Goal: Task Accomplishment & Management: Complete application form

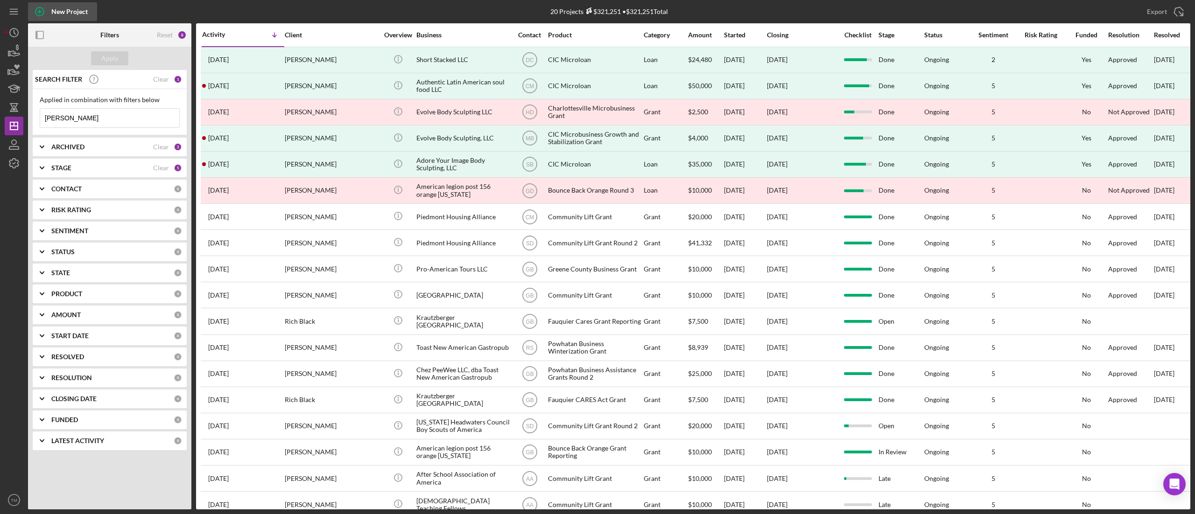
click at [62, 18] on div "New Project" at bounding box center [69, 11] width 36 height 19
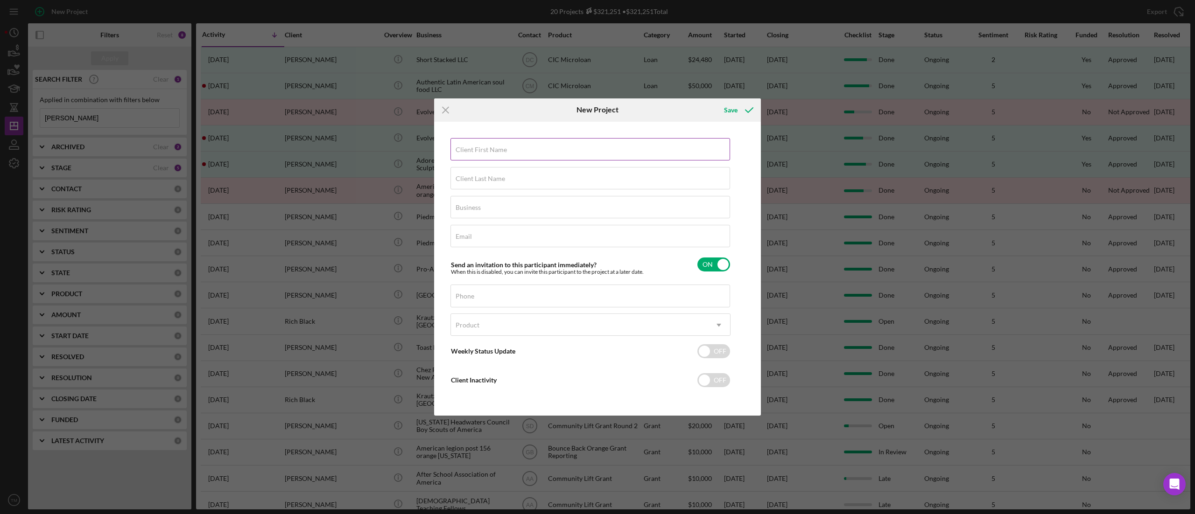
click at [507, 150] on div "Client First Name Required" at bounding box center [590, 149] width 280 height 23
type input "[PERSON_NAME]"
click at [637, 189] on input "Client Last Name" at bounding box center [590, 178] width 280 height 22
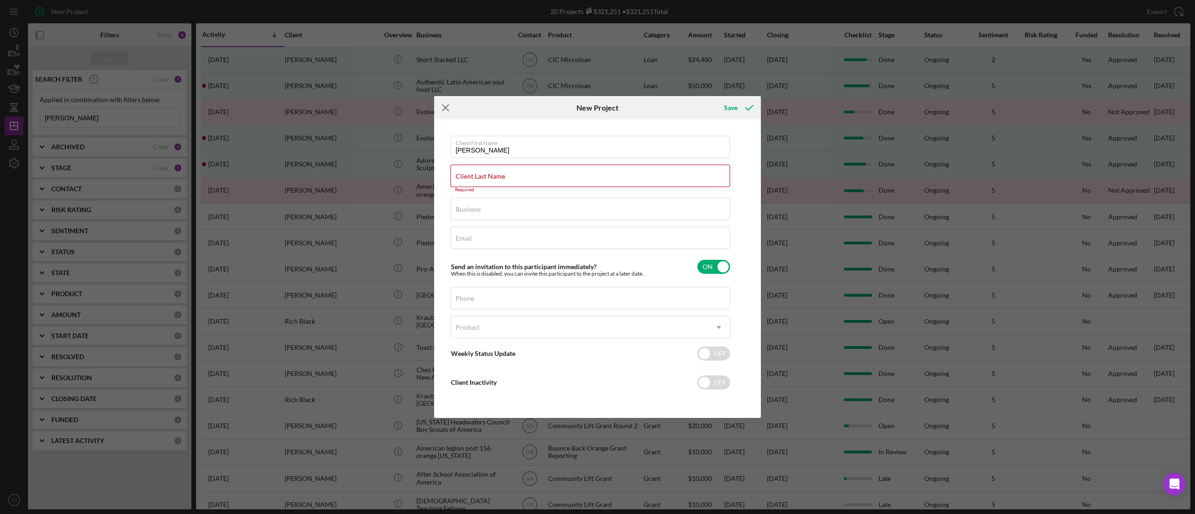
click at [450, 110] on icon "Icon/Menu Close" at bounding box center [445, 107] width 23 height 23
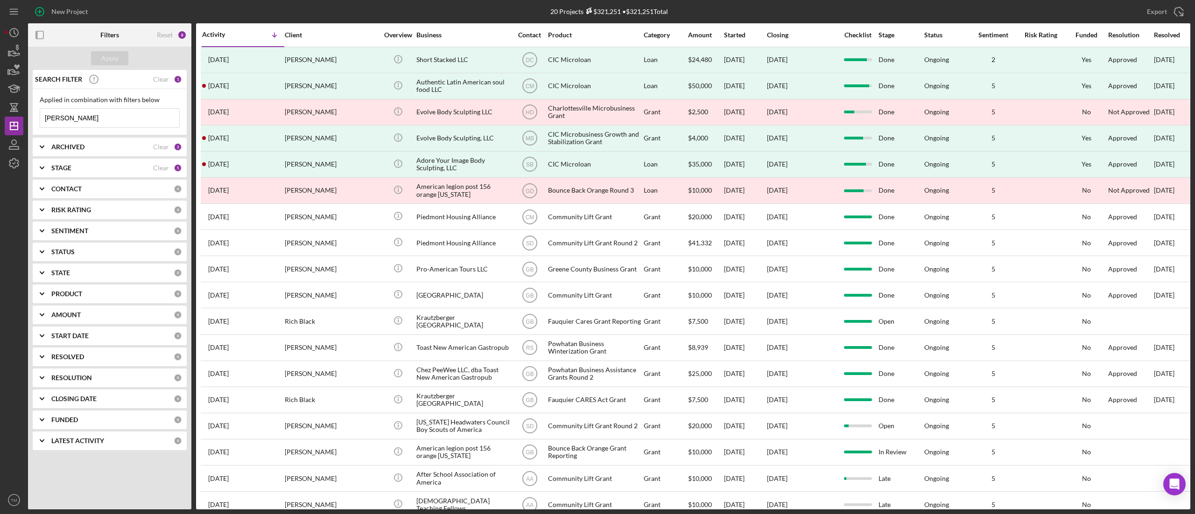
drag, startPoint x: 83, startPoint y: 113, endPoint x: 0, endPoint y: 110, distance: 82.7
click at [0, 110] on div "New Project 20 Projects $321,251 • $321,251 Total [PERSON_NAME] Export Icon/Exp…" at bounding box center [597, 257] width 1195 height 514
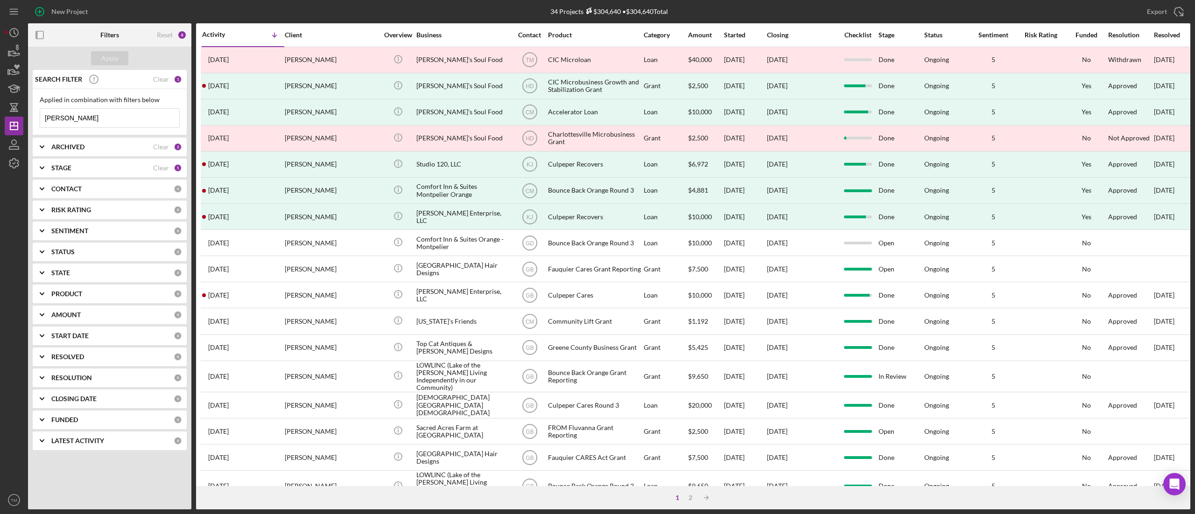
type input "[PERSON_NAME]"
click at [113, 196] on div "CONTACT 0" at bounding box center [116, 189] width 131 height 19
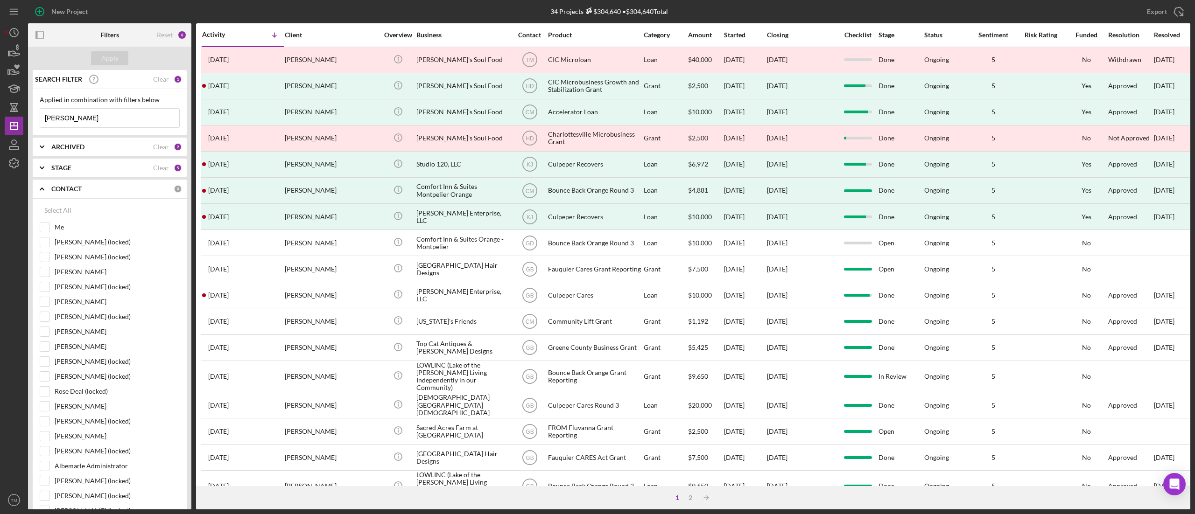
click at [116, 186] on div "CONTACT" at bounding box center [112, 188] width 122 height 7
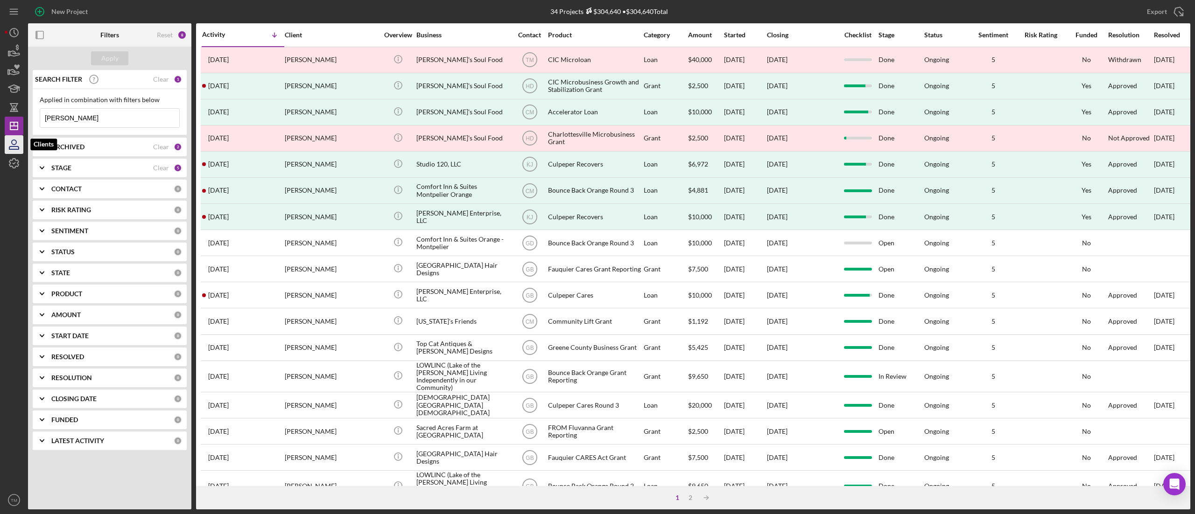
click at [14, 139] on icon "button" at bounding box center [13, 144] width 23 height 23
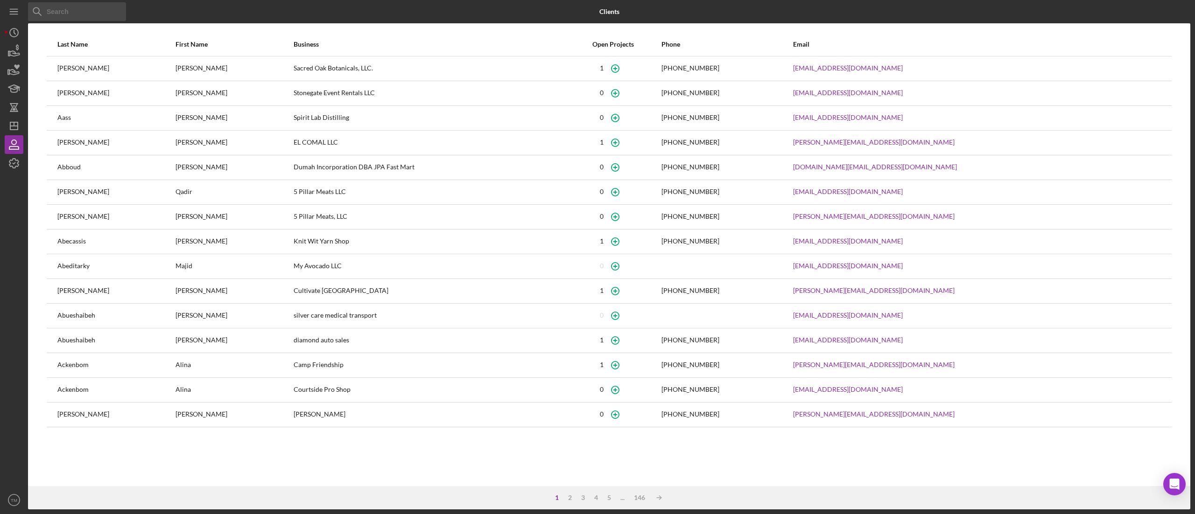
click at [92, 14] on input at bounding box center [77, 11] width 98 height 19
type input "[PERSON_NAME]"
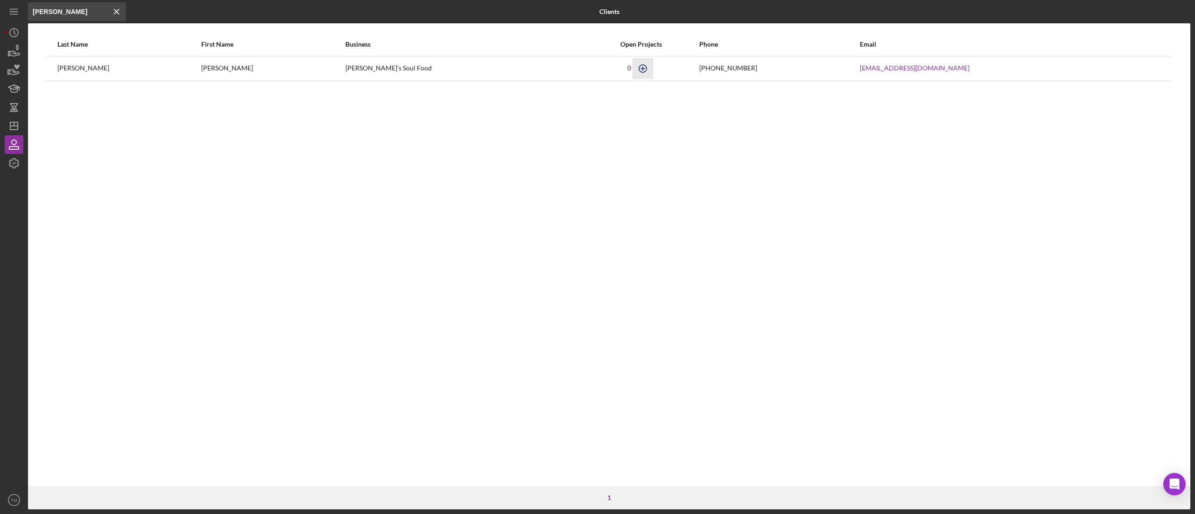
click at [632, 69] on icon "button" at bounding box center [642, 68] width 21 height 21
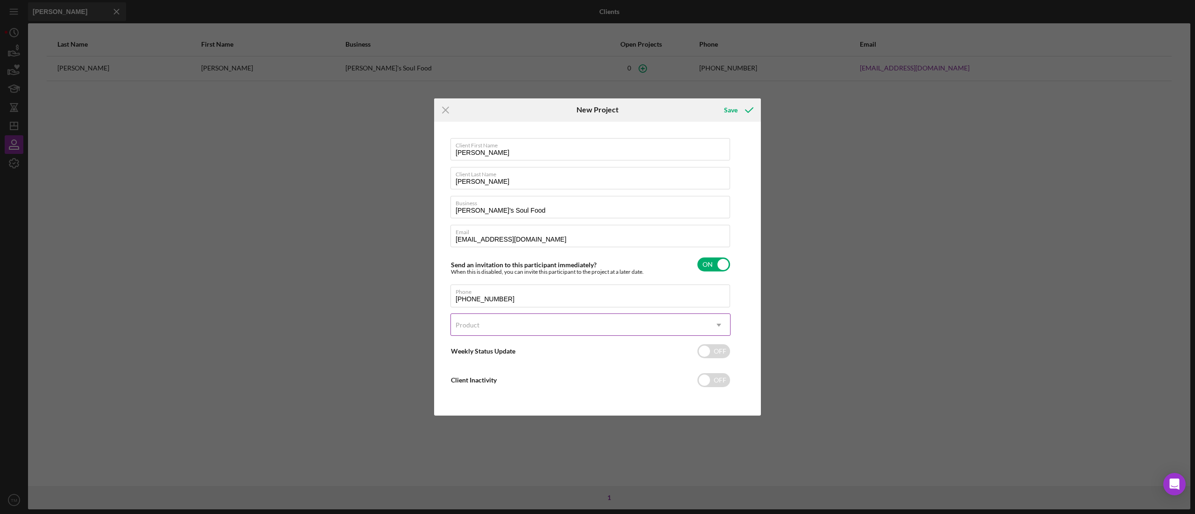
click at [513, 330] on div "Product" at bounding box center [579, 325] width 257 height 21
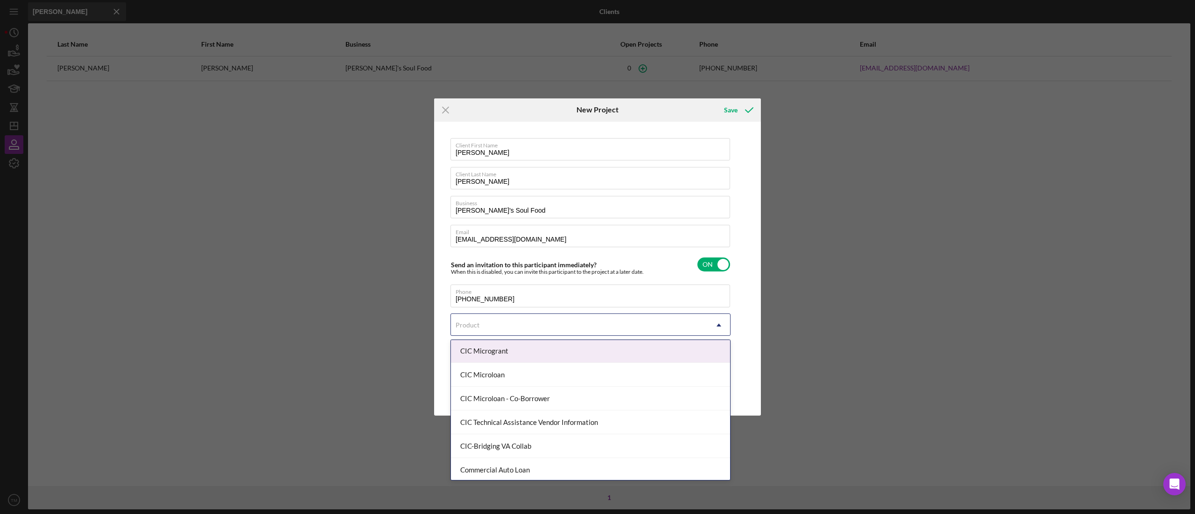
scroll to position [147, 0]
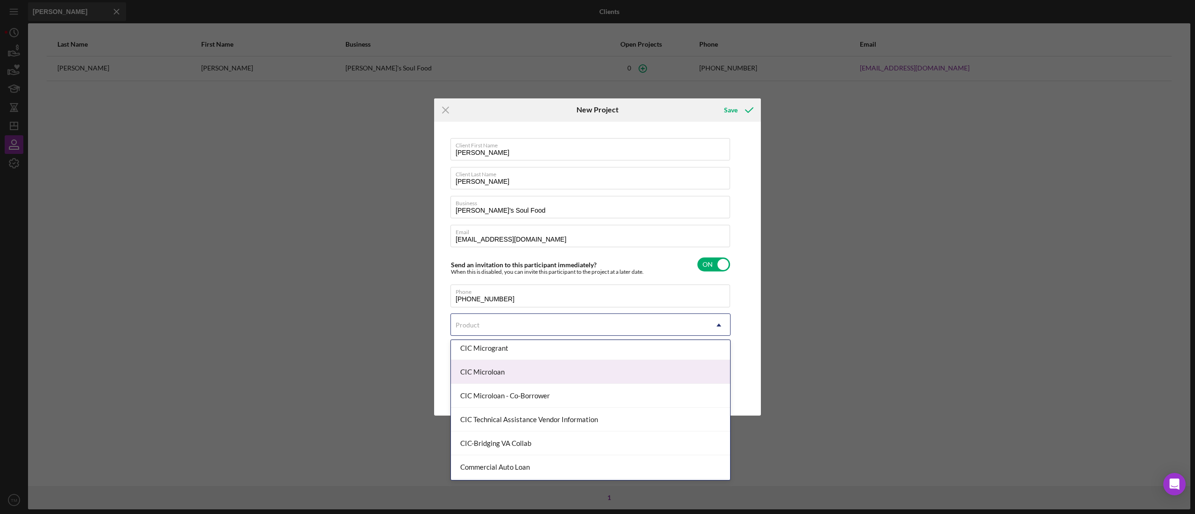
click at [554, 375] on div "CIC Microloan" at bounding box center [590, 372] width 279 height 24
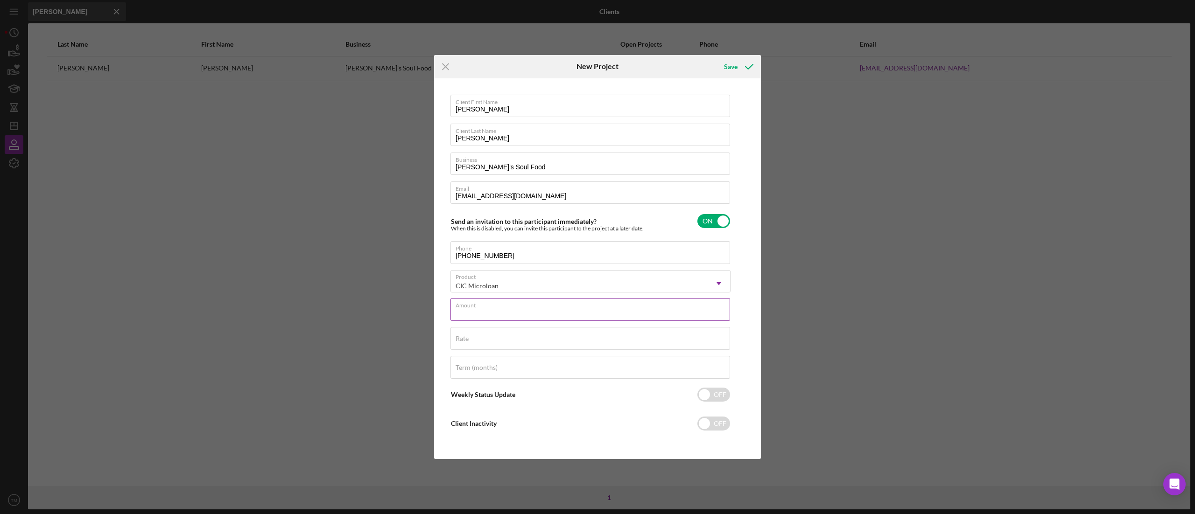
click at [539, 312] on input "Amount" at bounding box center [590, 309] width 280 height 22
type input "$50,000"
click at [510, 343] on input "Rate" at bounding box center [590, 338] width 280 height 22
type input "6.750%"
click at [512, 366] on div "Term (months)" at bounding box center [590, 367] width 280 height 23
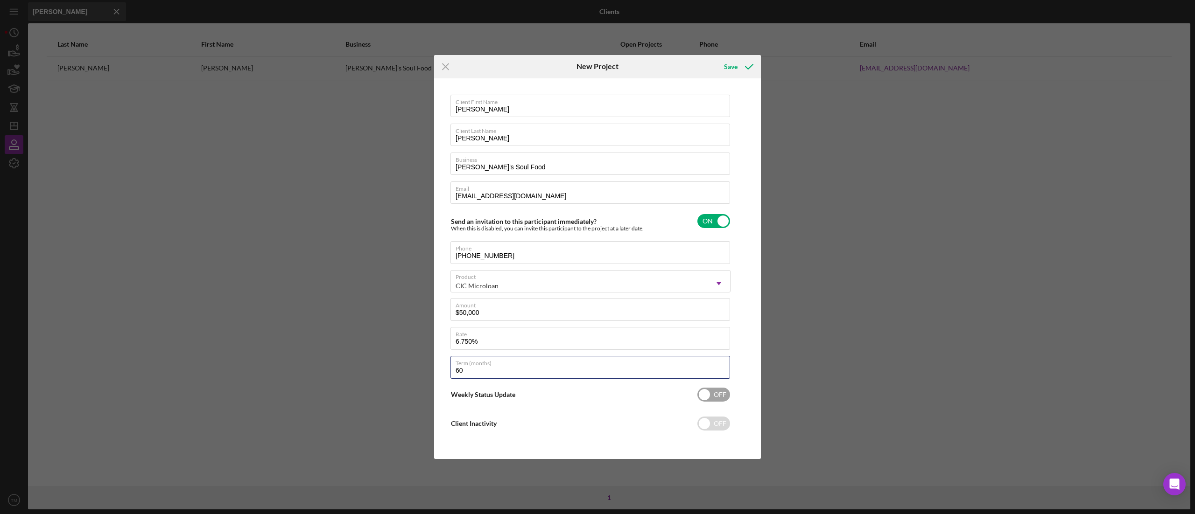
type input "60"
click at [701, 395] on input "checkbox" at bounding box center [713, 395] width 33 height 14
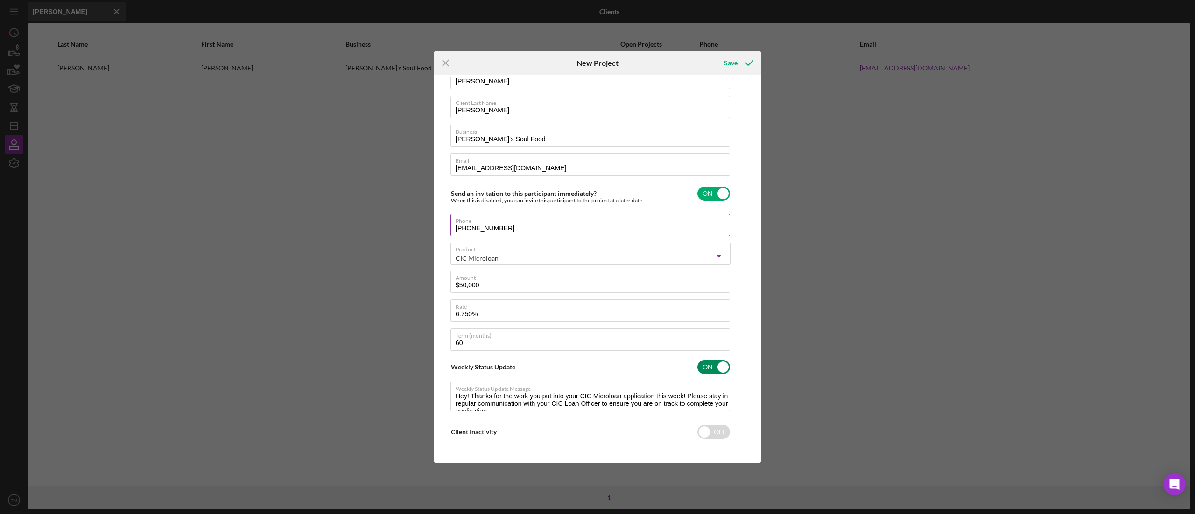
scroll to position [0, 0]
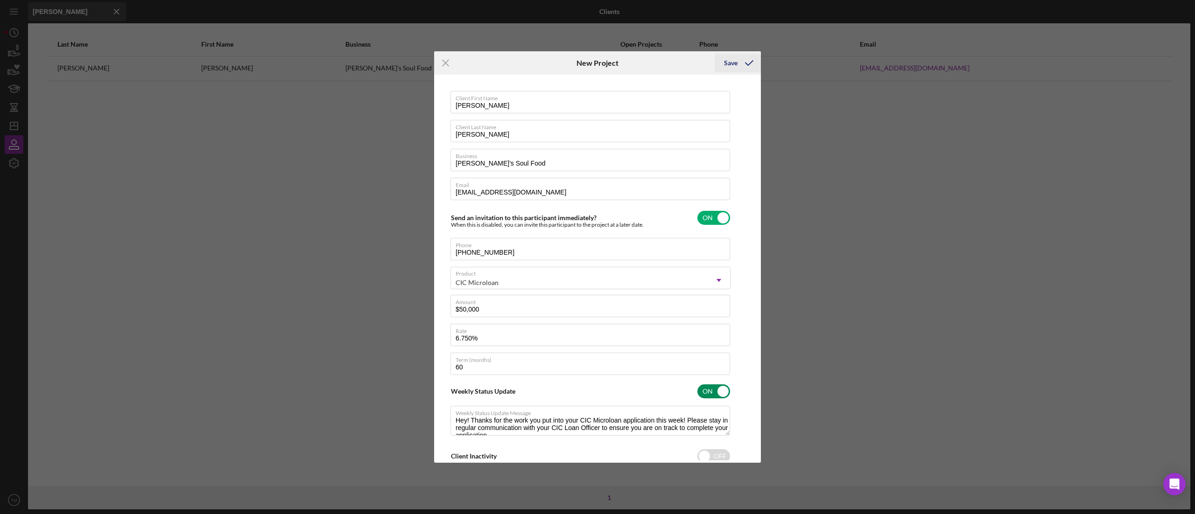
click at [734, 59] on div "Save" at bounding box center [731, 63] width 14 height 19
checkbox input "false"
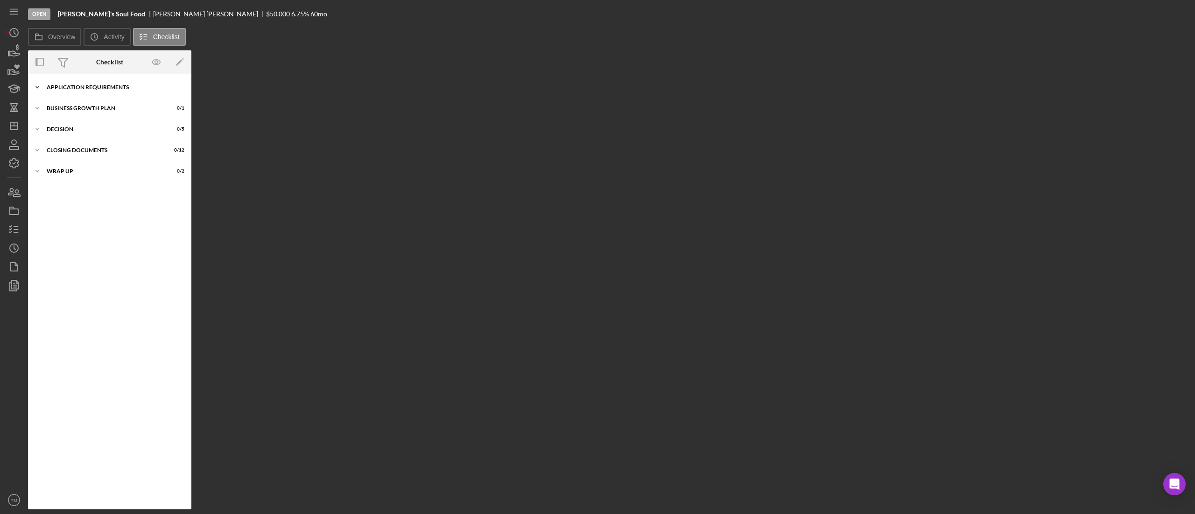
click at [77, 82] on div "Icon/Expander APPLICATION REQUIREMENTS 0 / 15" at bounding box center [109, 87] width 163 height 19
